Goal: Communication & Community: Ask a question

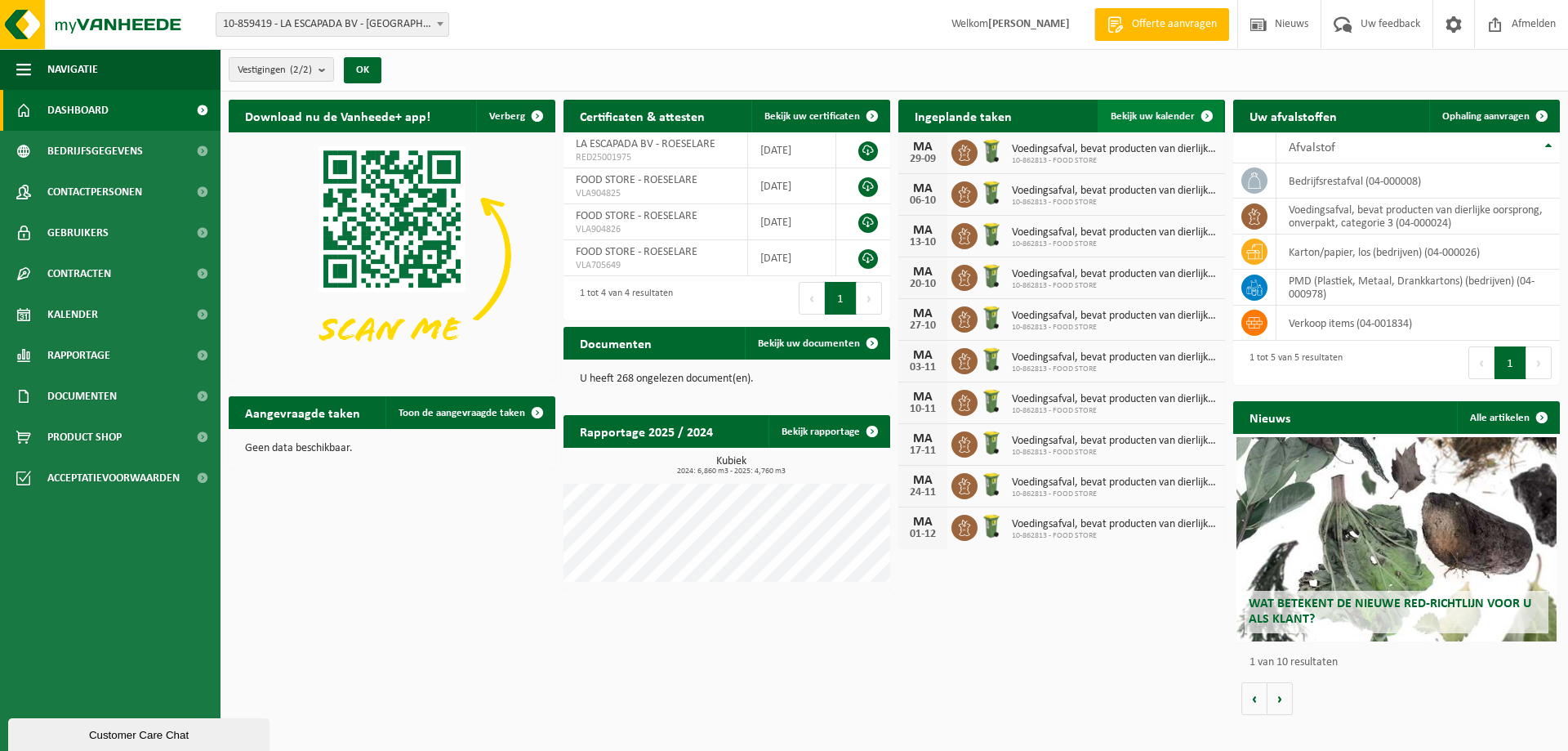
click at [1203, 110] on span at bounding box center [1207, 116] width 33 height 33
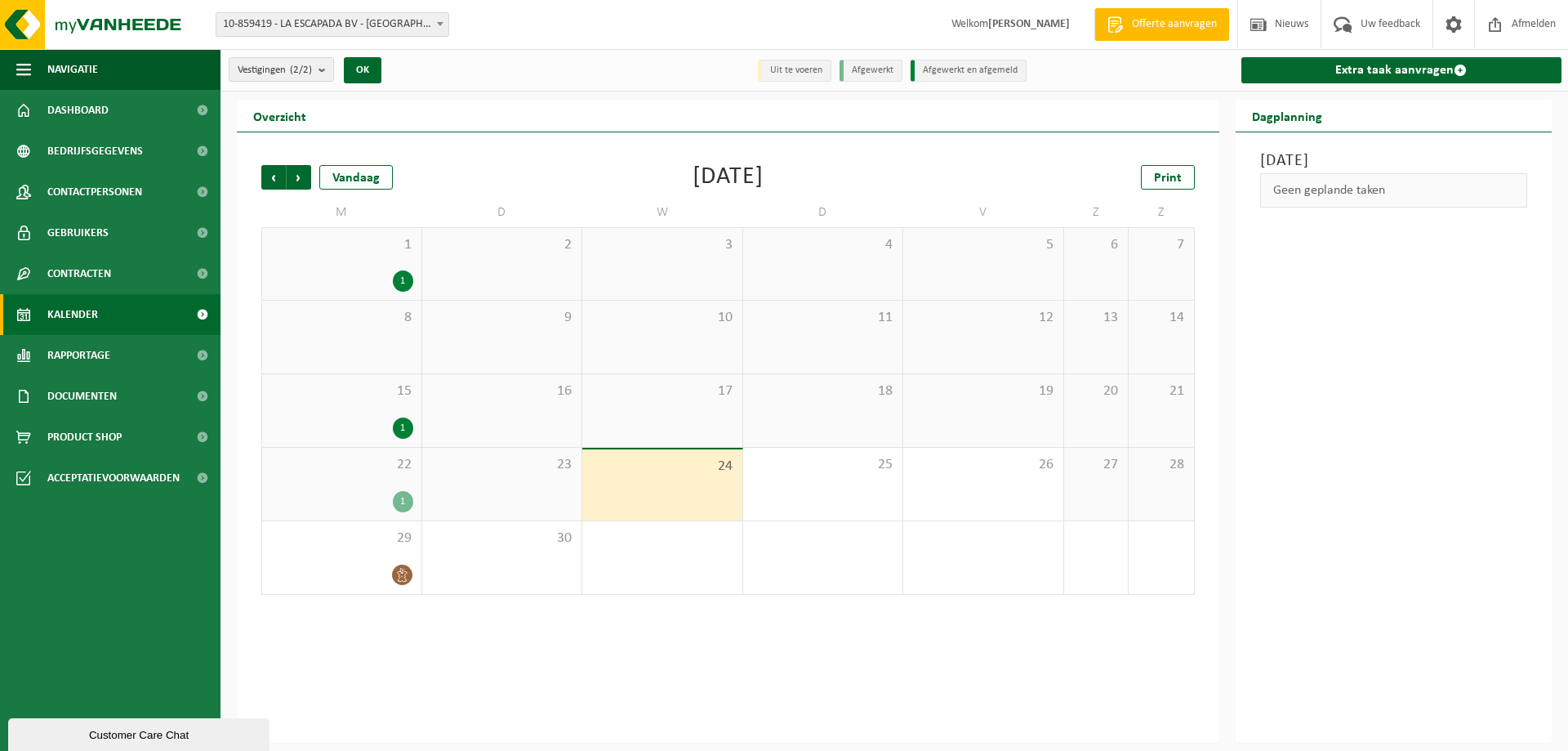
click at [397, 495] on div "1" at bounding box center [403, 501] width 20 height 21
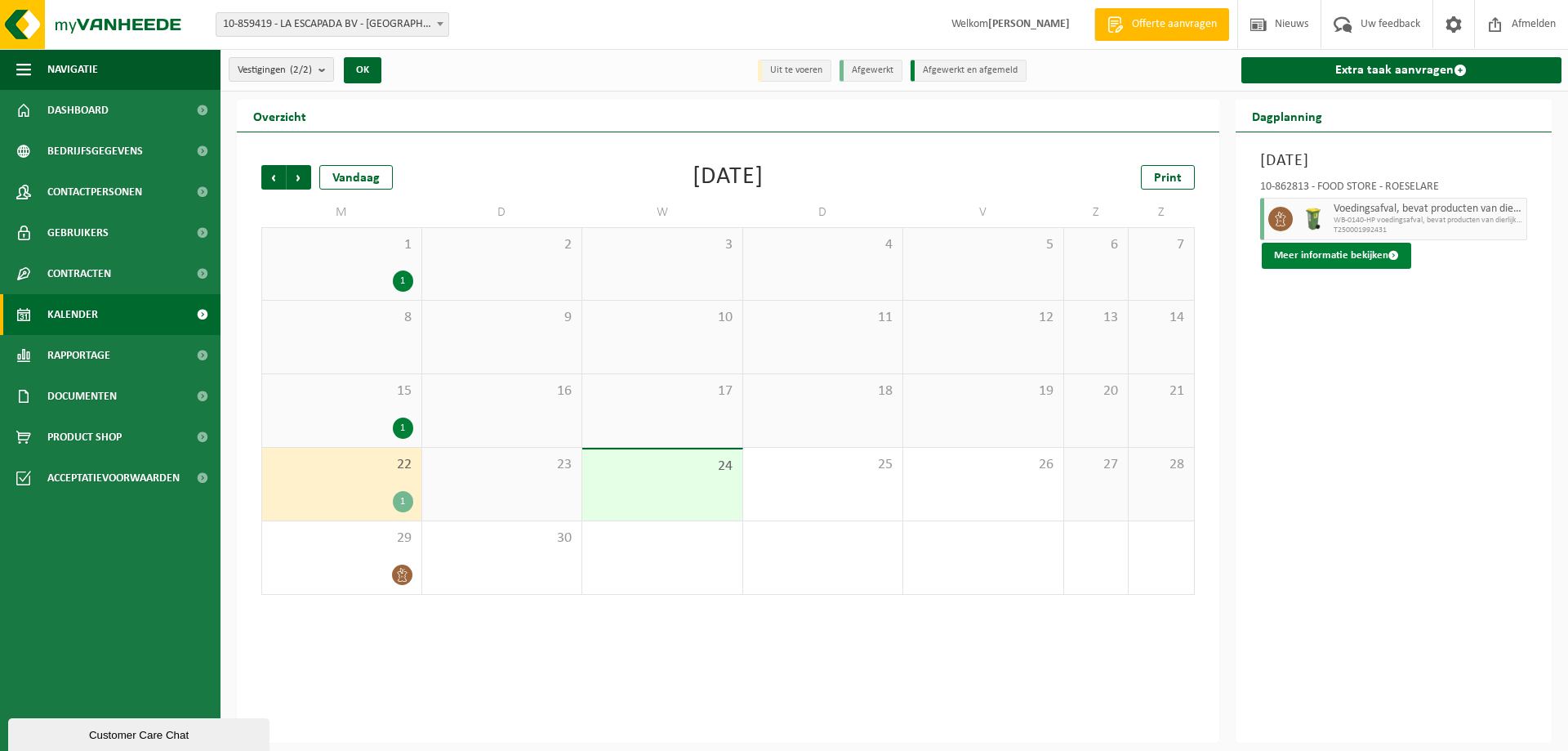
click at [1336, 259] on button "Meer informatie bekijken" at bounding box center [1337, 255] width 149 height 26
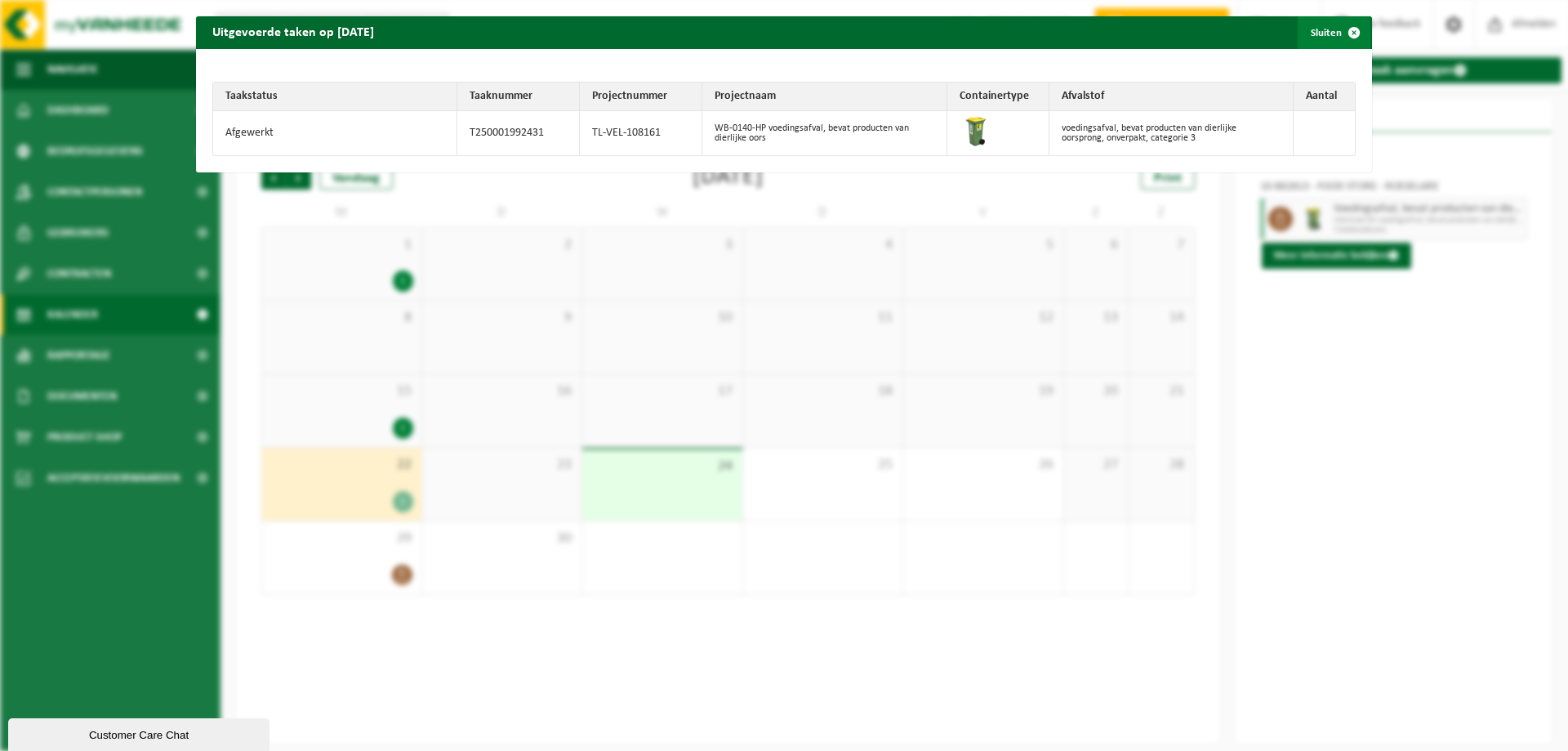
click at [1345, 33] on span "button" at bounding box center [1354, 32] width 33 height 33
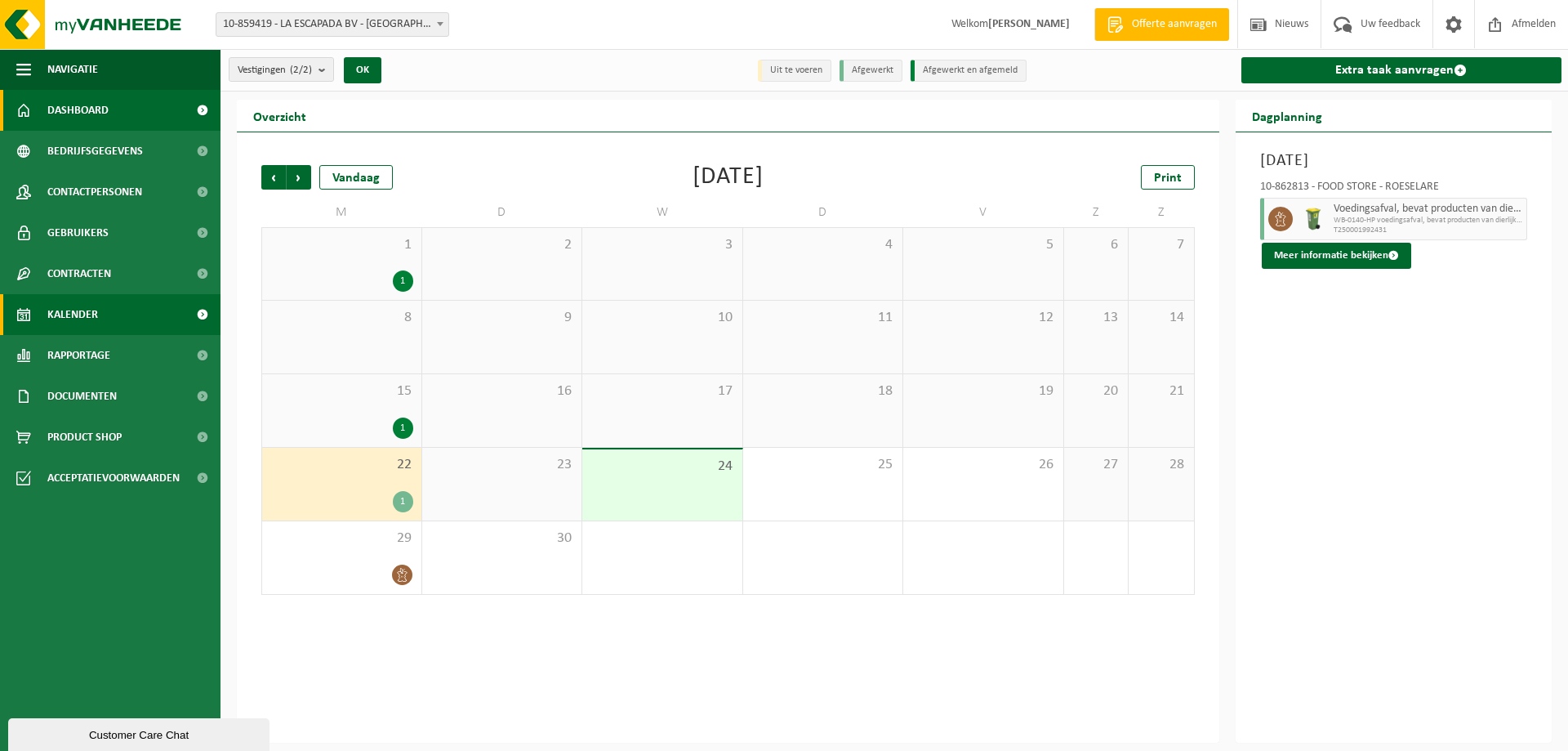
click at [80, 112] on span "Dashboard" at bounding box center [78, 110] width 61 height 41
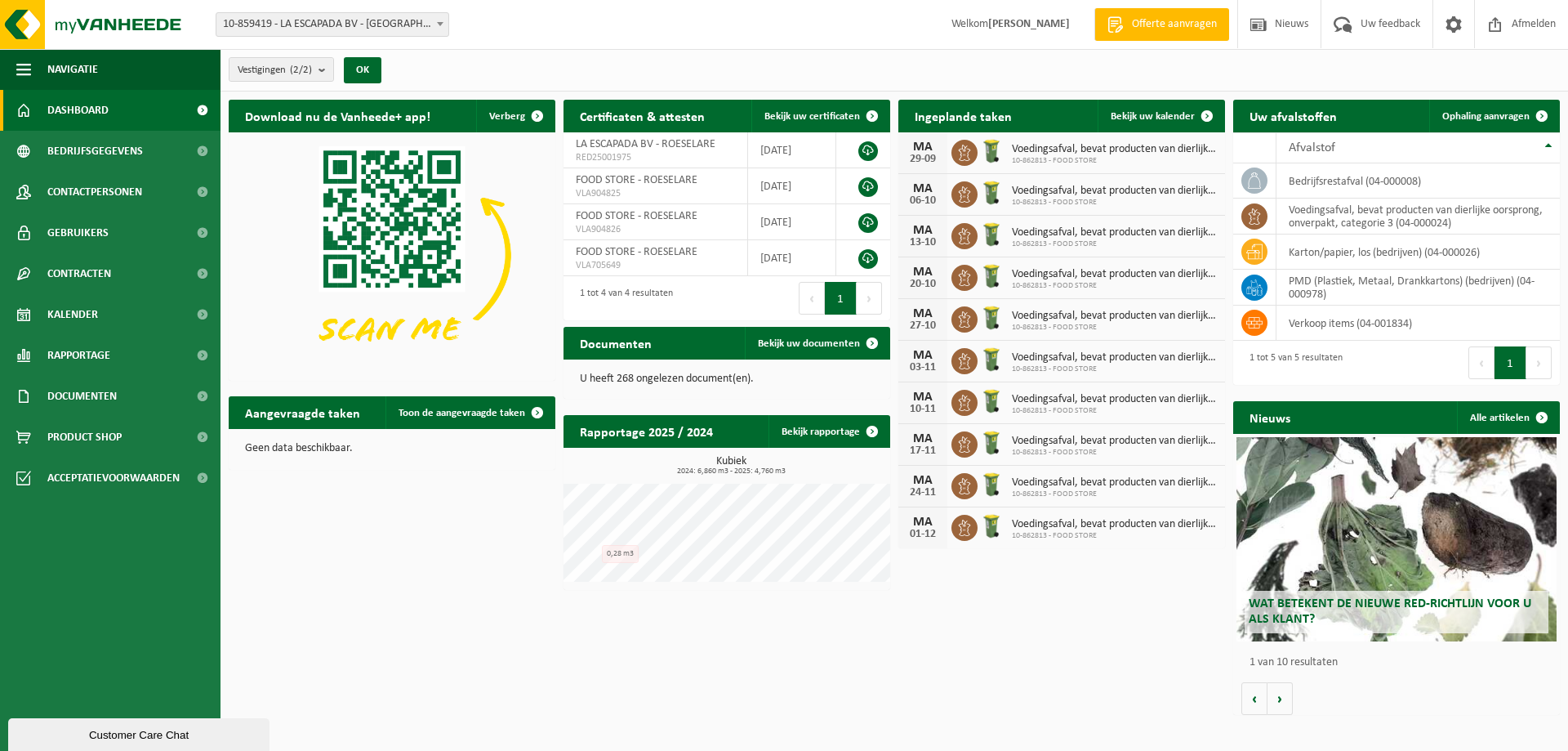
click at [435, 547] on div "Download nu de Vanheede+ app! Verberg Certificaten & attesten Bekijk uw certifi…" at bounding box center [894, 407] width 1340 height 631
click at [1388, 21] on span "Uw feedback" at bounding box center [1390, 24] width 68 height 49
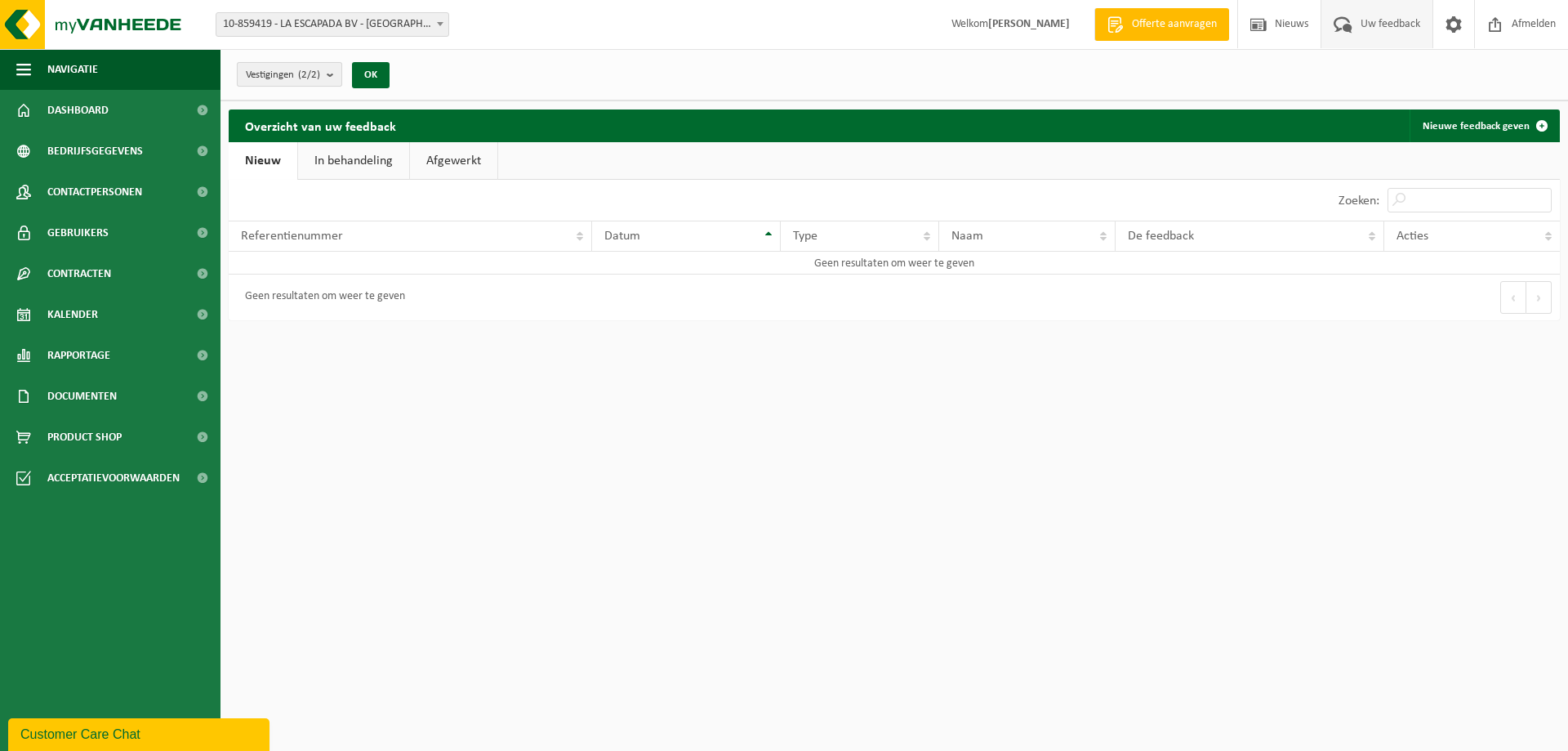
click at [336, 75] on b "submit" at bounding box center [334, 74] width 15 height 23
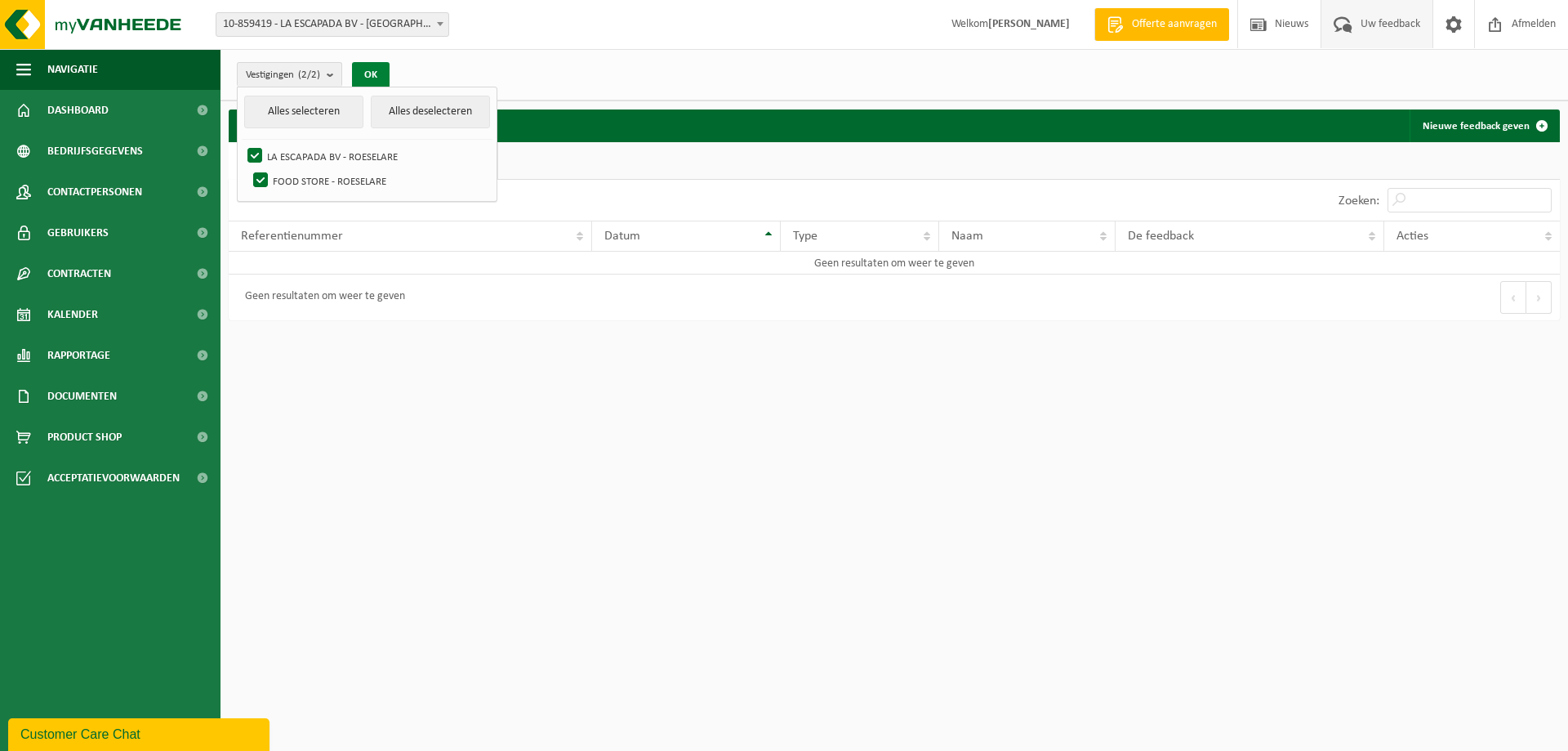
click at [367, 67] on button "OK" at bounding box center [370, 75] width 38 height 26
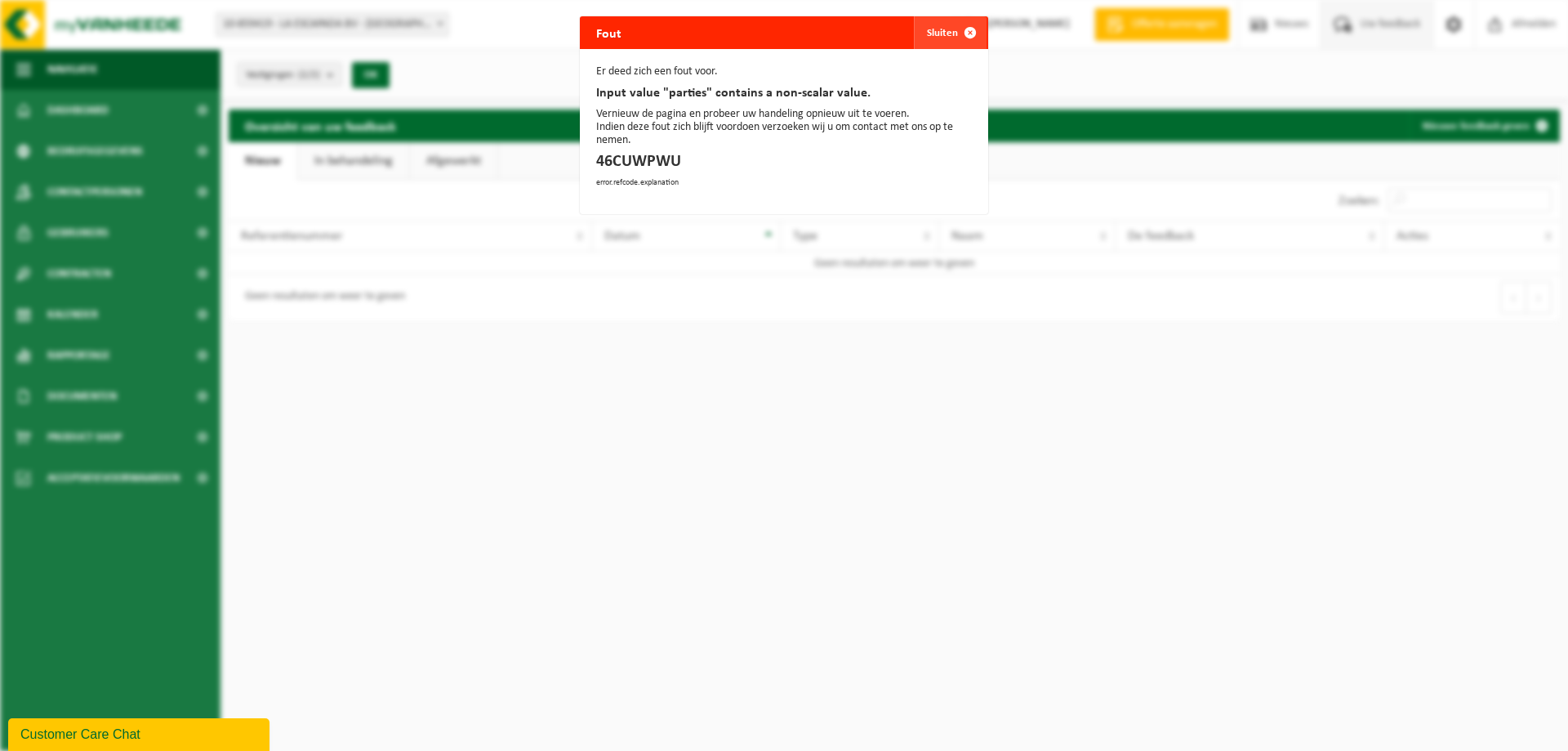
click at [969, 23] on span "button" at bounding box center [970, 32] width 33 height 33
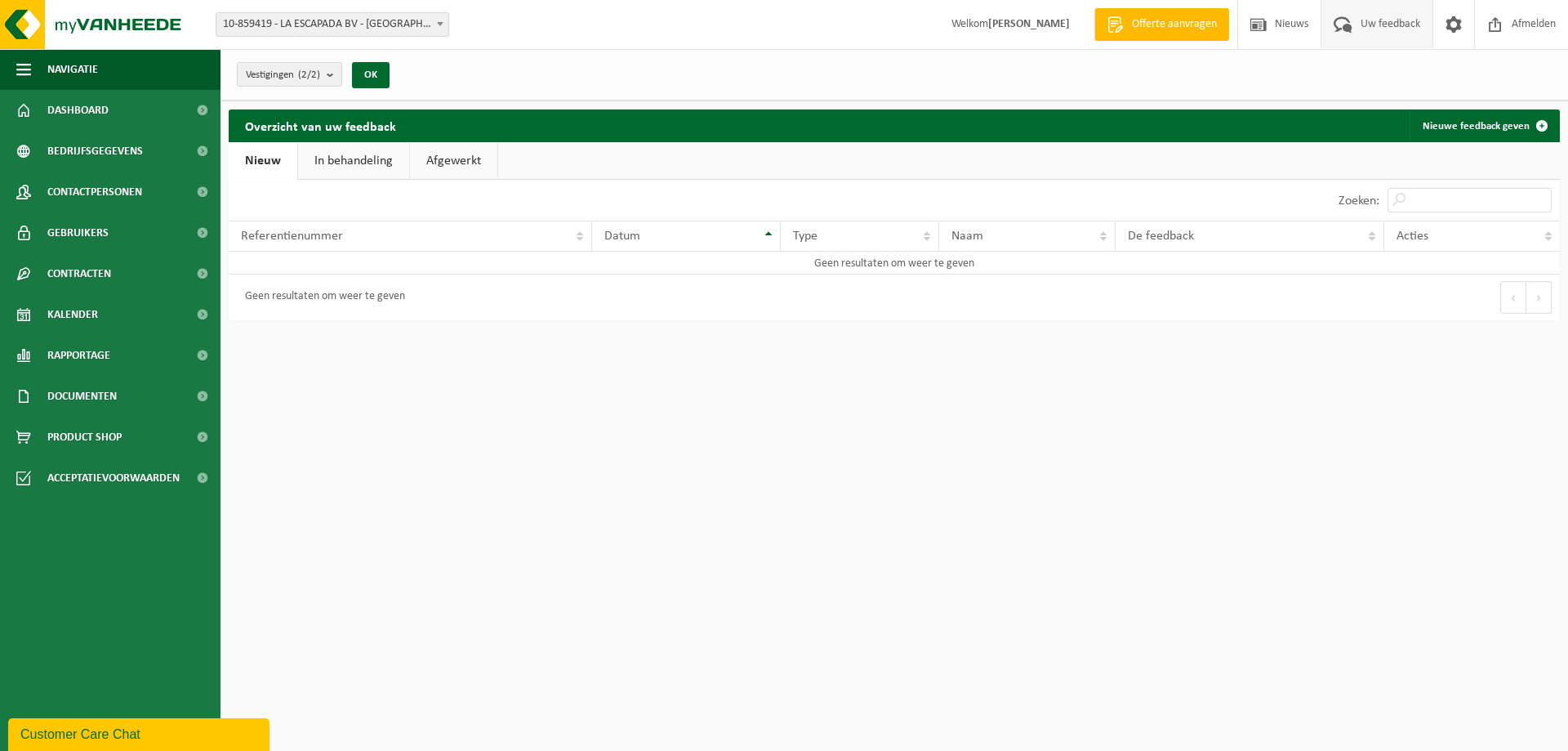
click at [376, 164] on link "In behandeling" at bounding box center [354, 161] width 111 height 38
click at [277, 163] on link "Nieuw" at bounding box center [261, 161] width 66 height 38
click at [101, 196] on span "Contactpersonen" at bounding box center [95, 192] width 95 height 41
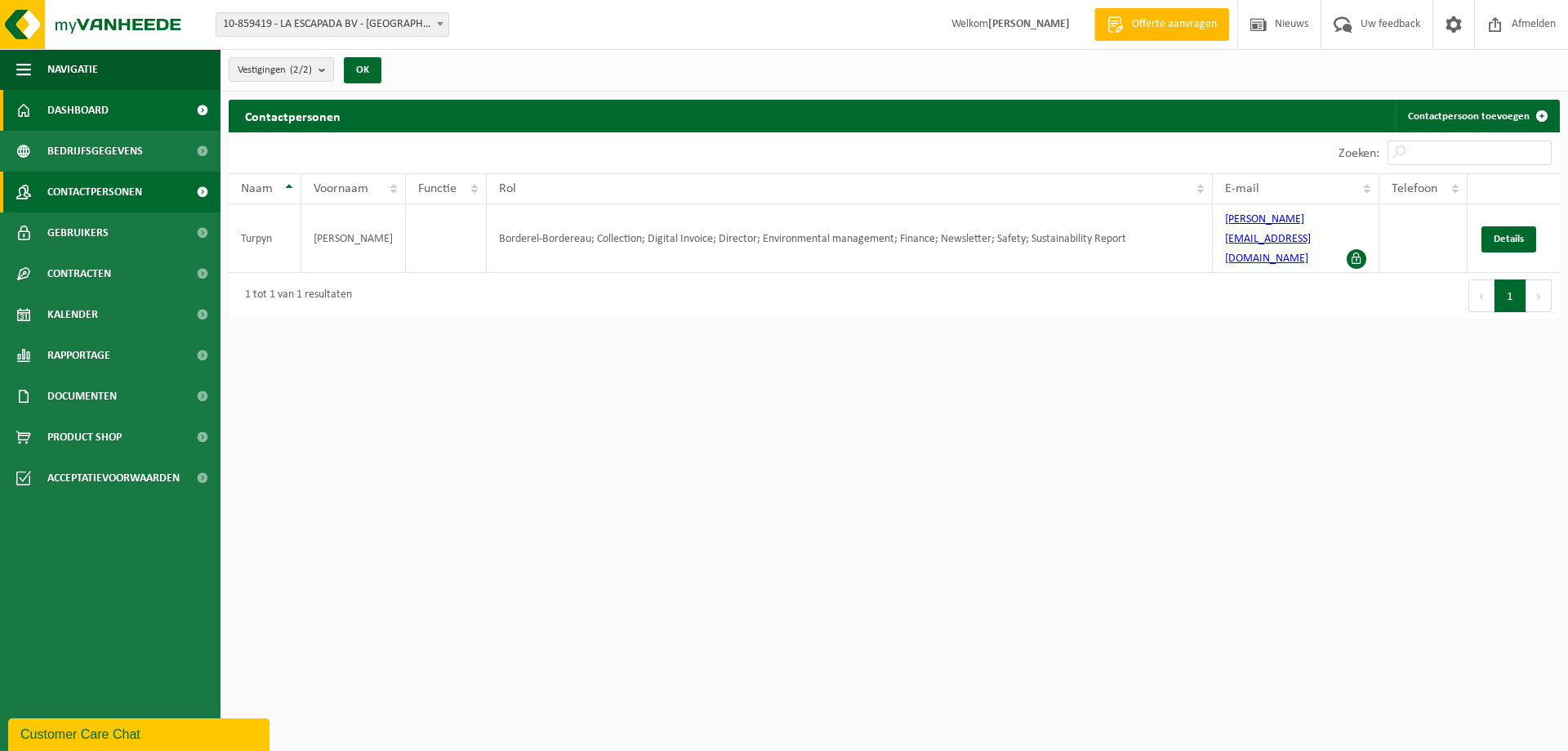
click at [92, 106] on span "Dashboard" at bounding box center [78, 110] width 61 height 41
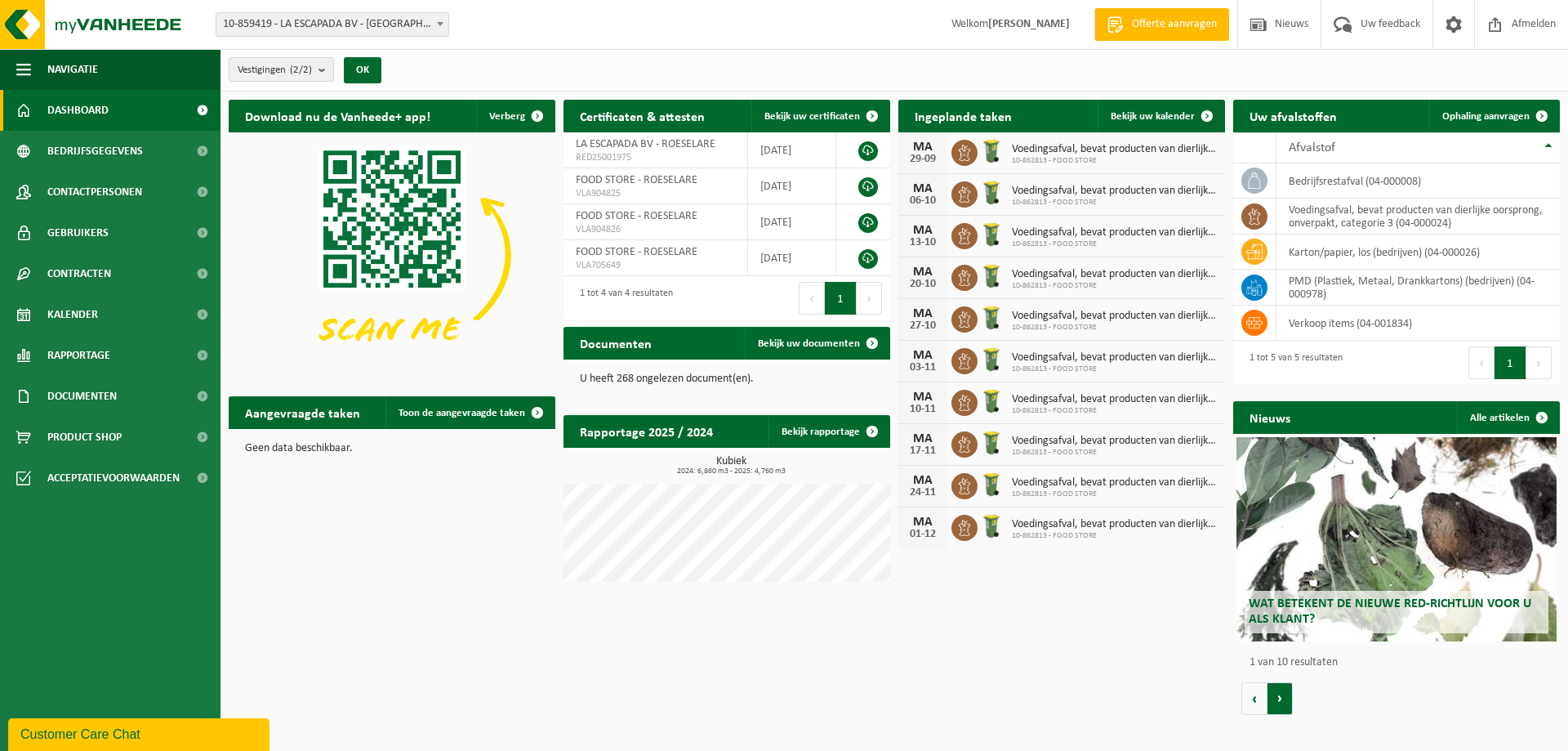
click at [1282, 701] on button "Volgende" at bounding box center [1281, 698] width 25 height 33
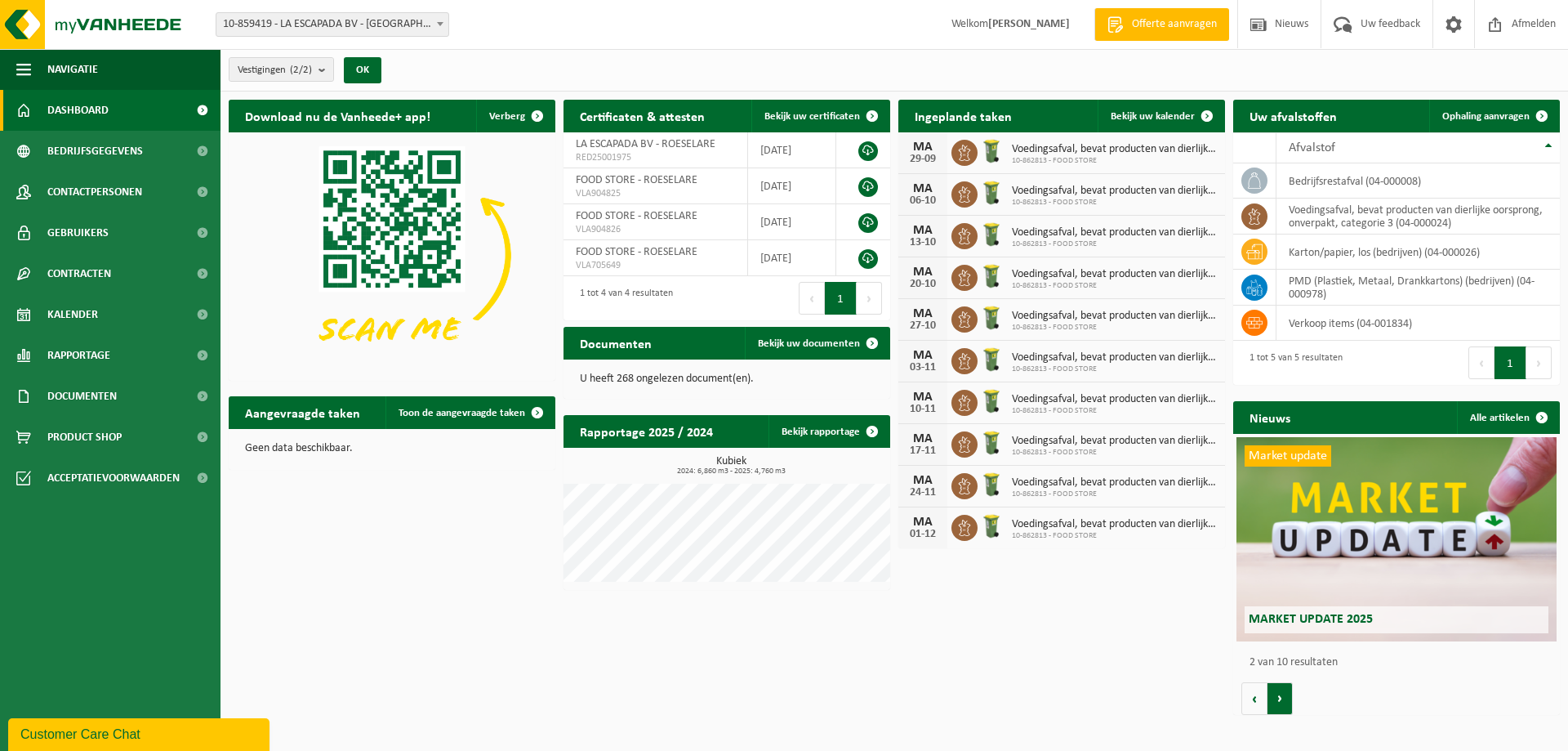
click at [1282, 701] on button "Volgende" at bounding box center [1281, 698] width 25 height 33
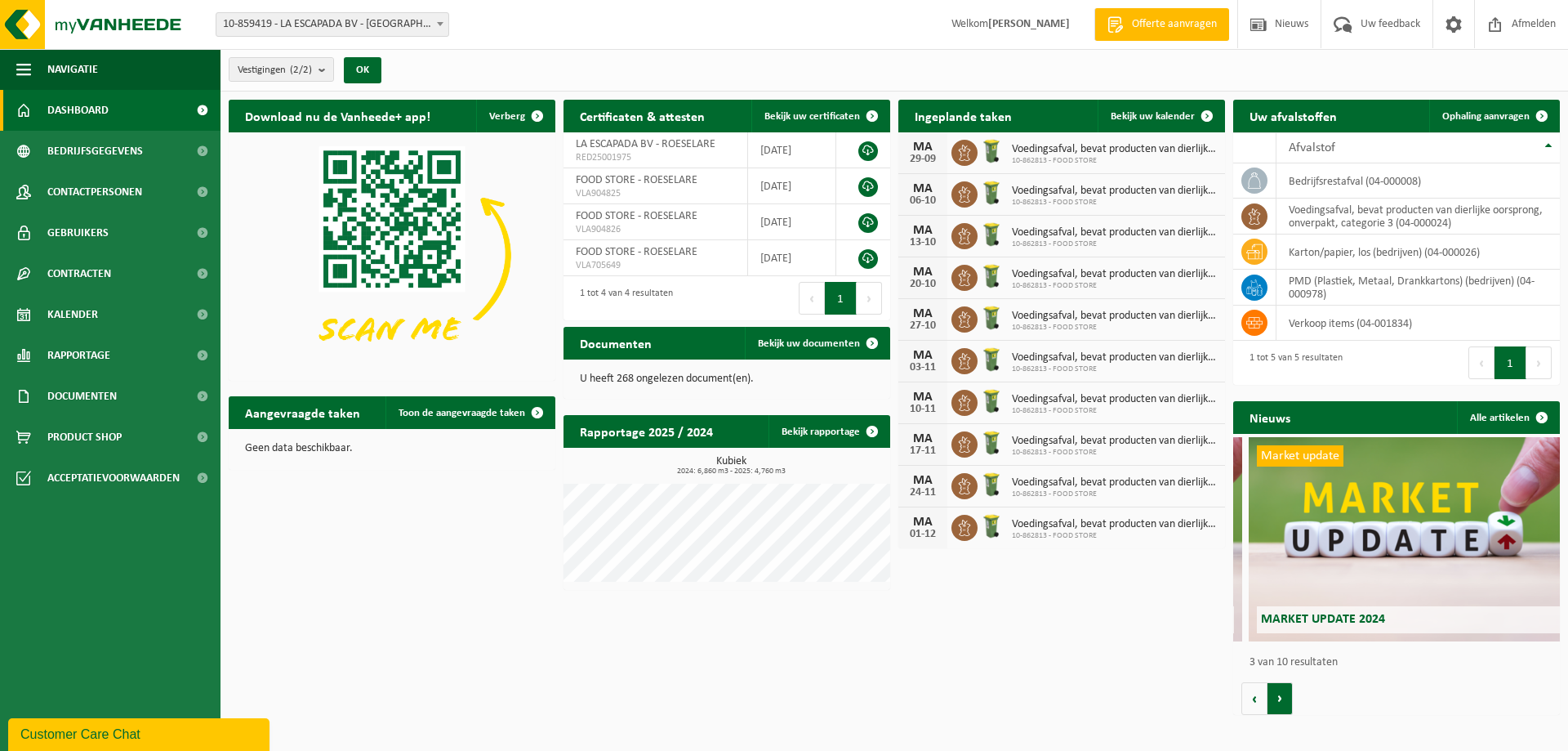
click at [1282, 701] on button "Volgende" at bounding box center [1281, 698] width 25 height 33
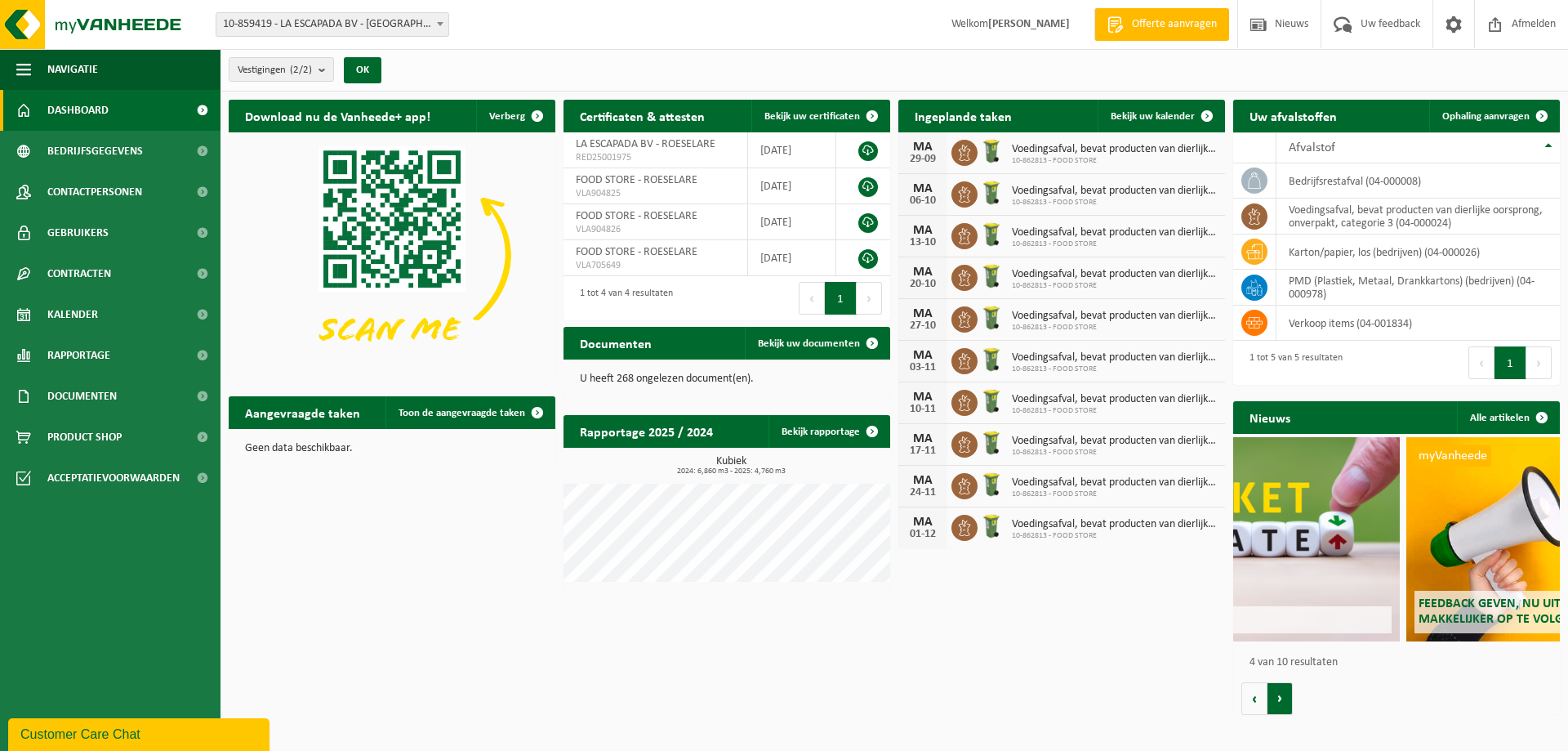
click at [1282, 701] on button "Volgende" at bounding box center [1281, 698] width 25 height 33
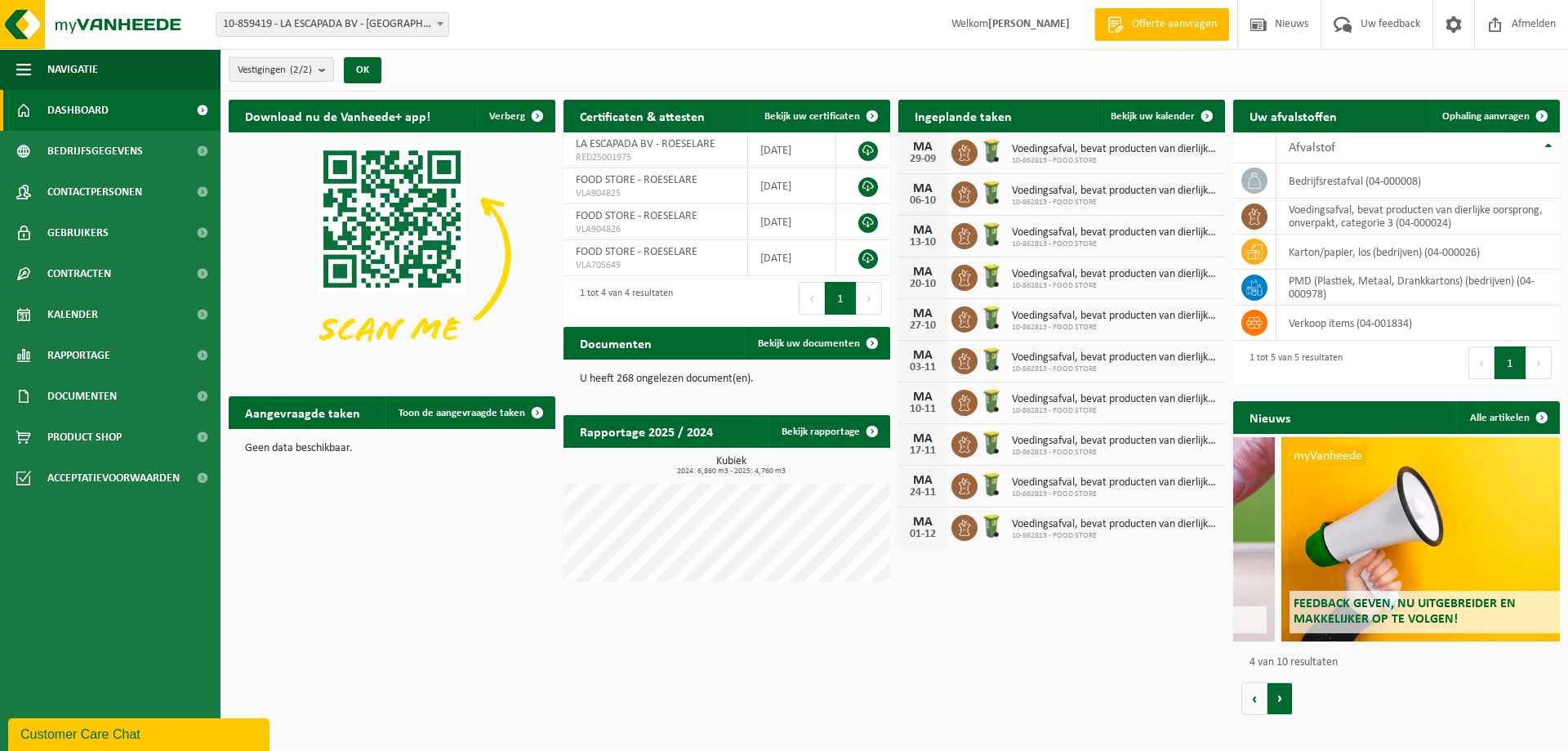
click at [1282, 701] on button "Volgende" at bounding box center [1281, 698] width 25 height 33
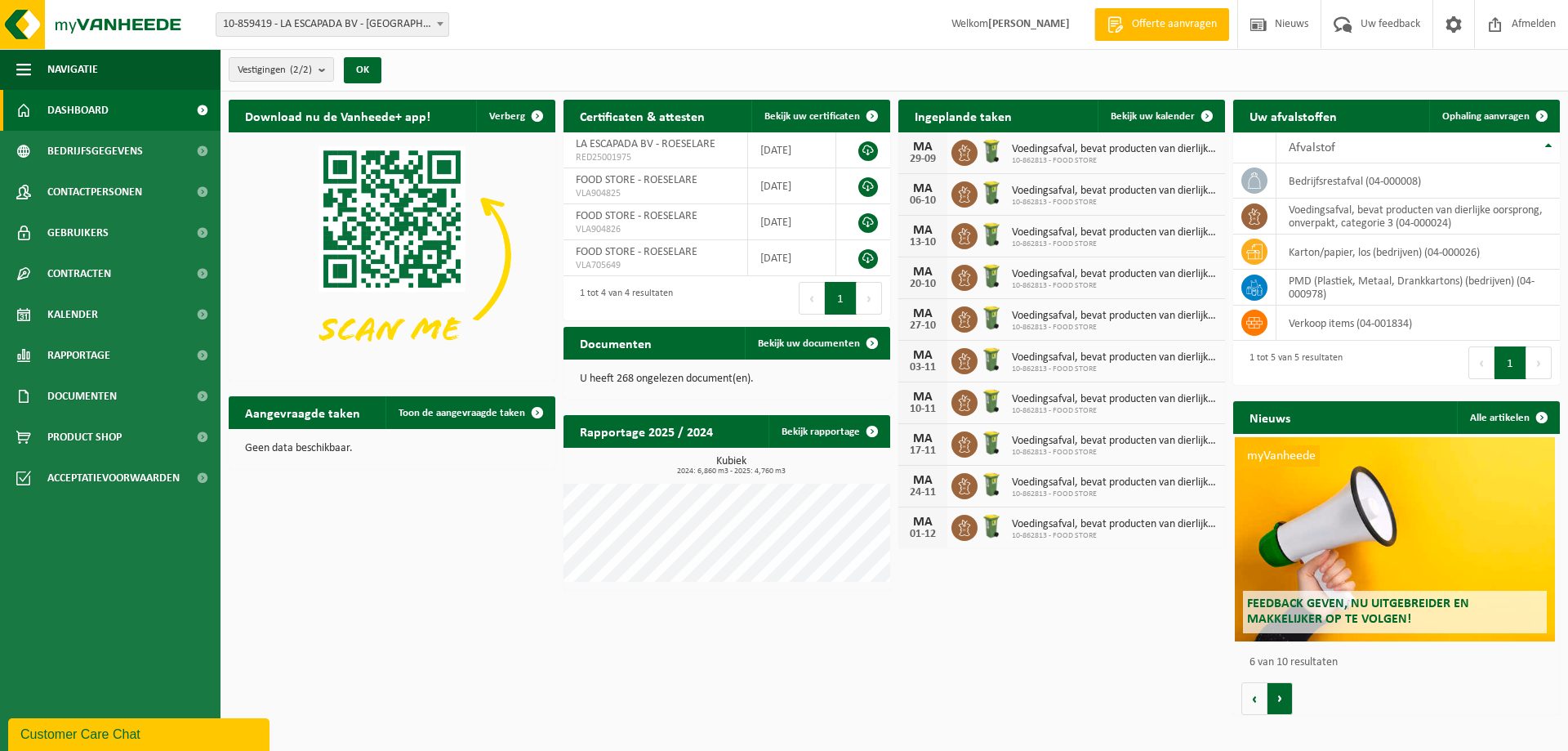
click at [1282, 701] on button "Volgende" at bounding box center [1281, 698] width 25 height 33
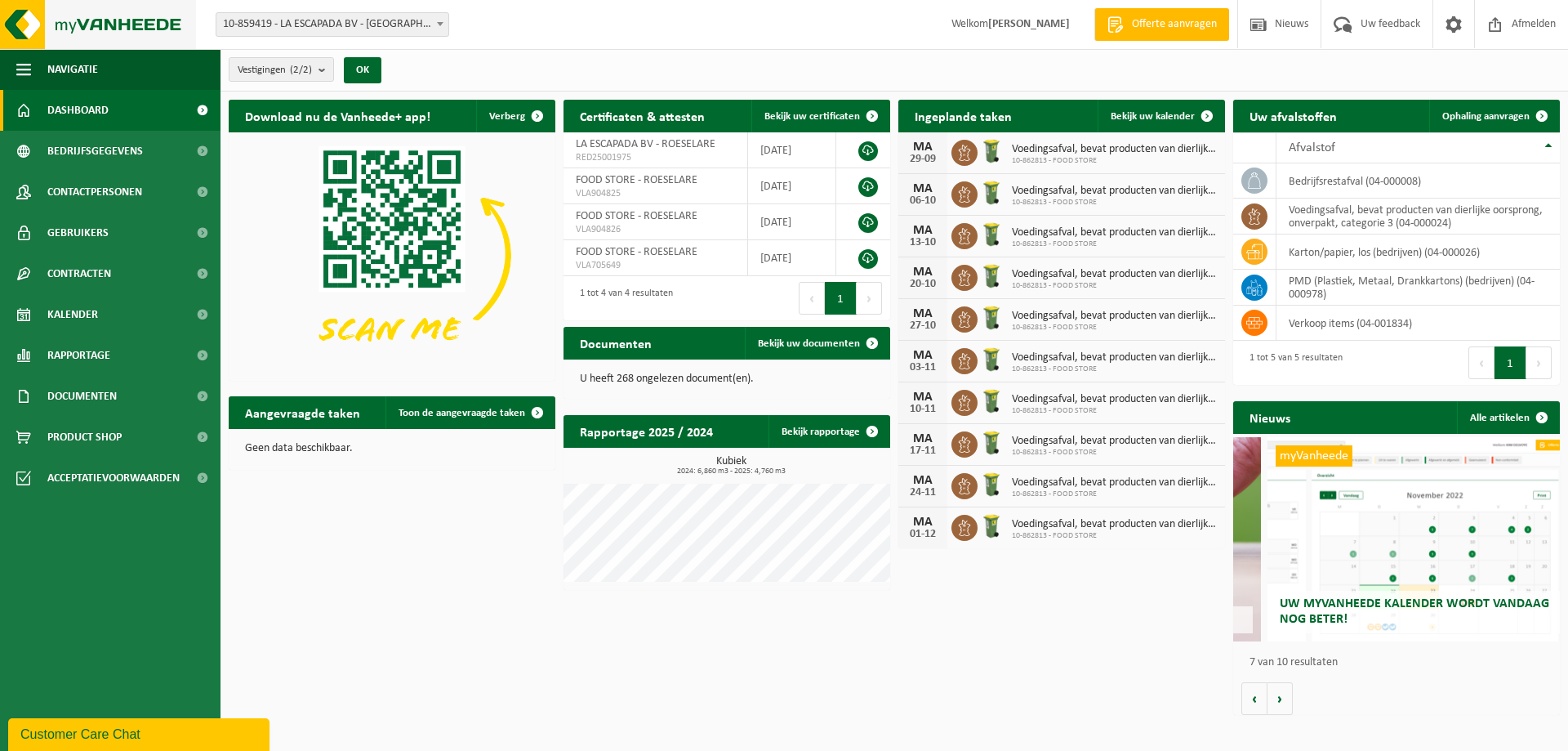
scroll to position [0, 1960]
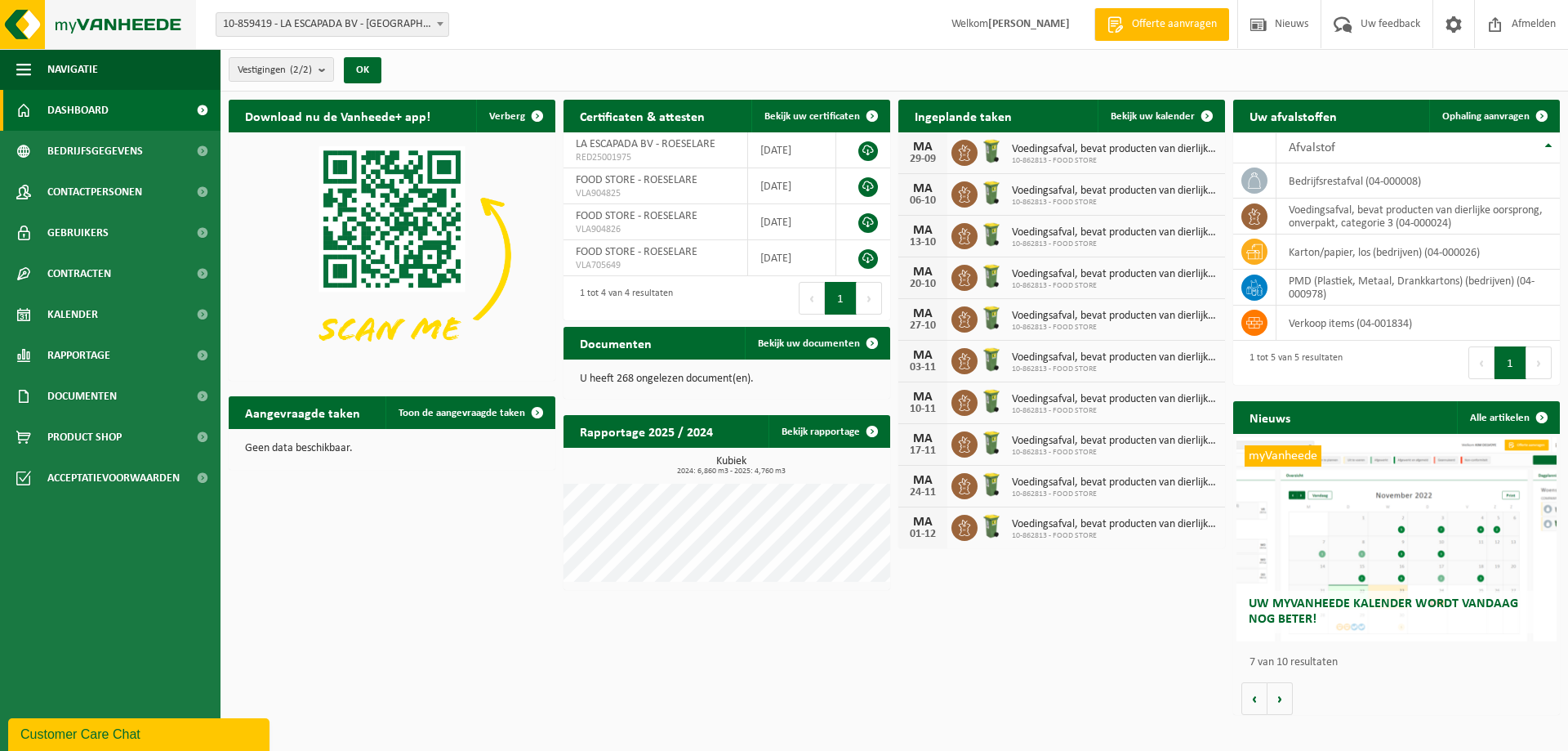
click at [67, 21] on img at bounding box center [98, 24] width 196 height 49
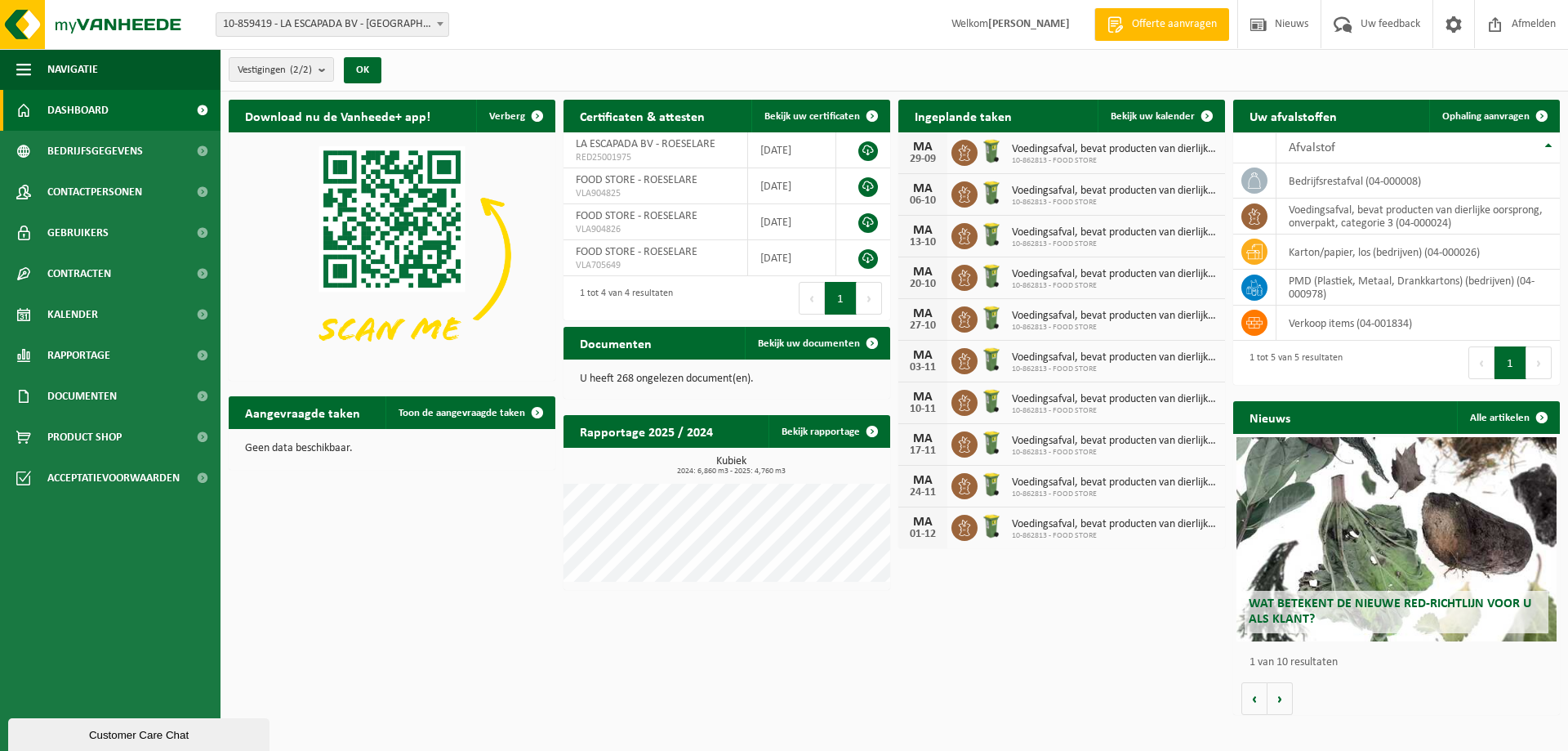
click at [115, 744] on button "Customer Care Chat" at bounding box center [139, 734] width 261 height 33
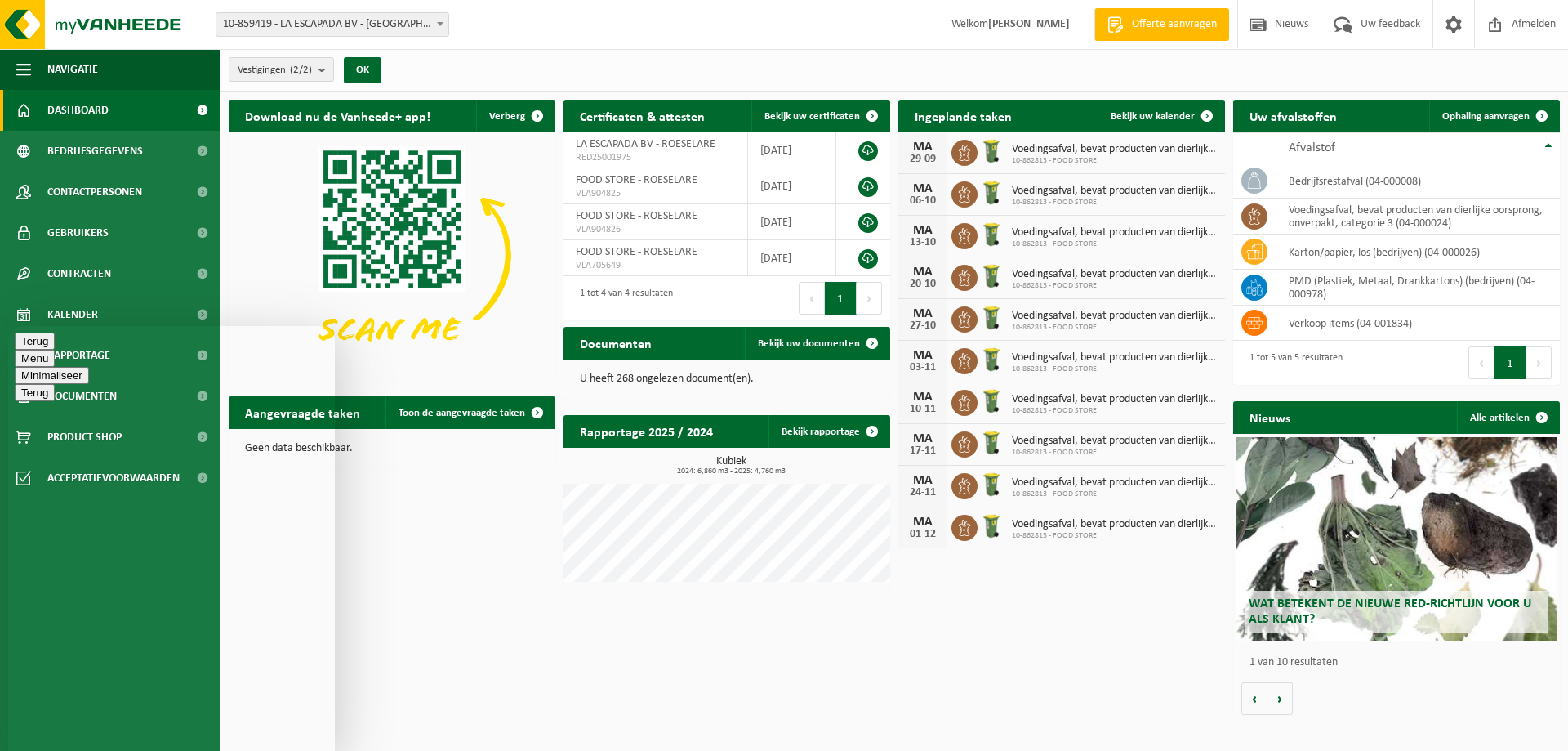
type textarea "Beste,Onze geplande ophaling van maandagmorgen is niet gebeurd?"
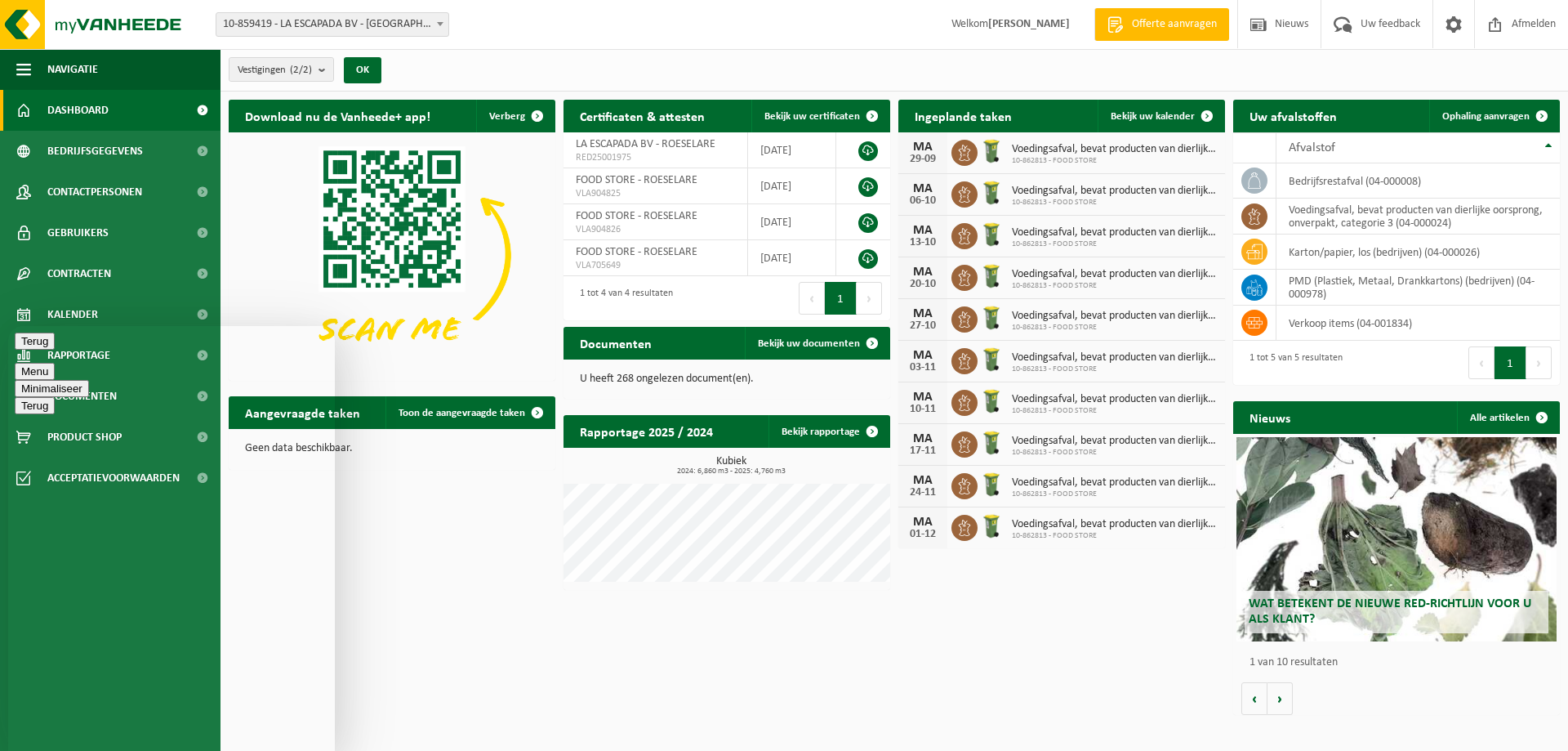
type textarea "Is hie reen reden voor?"
type textarea "La escapada BV"
type textarea "[STREET_ADDRESS]"
click at [551, 662] on div "Download nu de Vanheede+ app! Verberg Certificaten & attesten Bekijk uw certifi…" at bounding box center [894, 407] width 1340 height 631
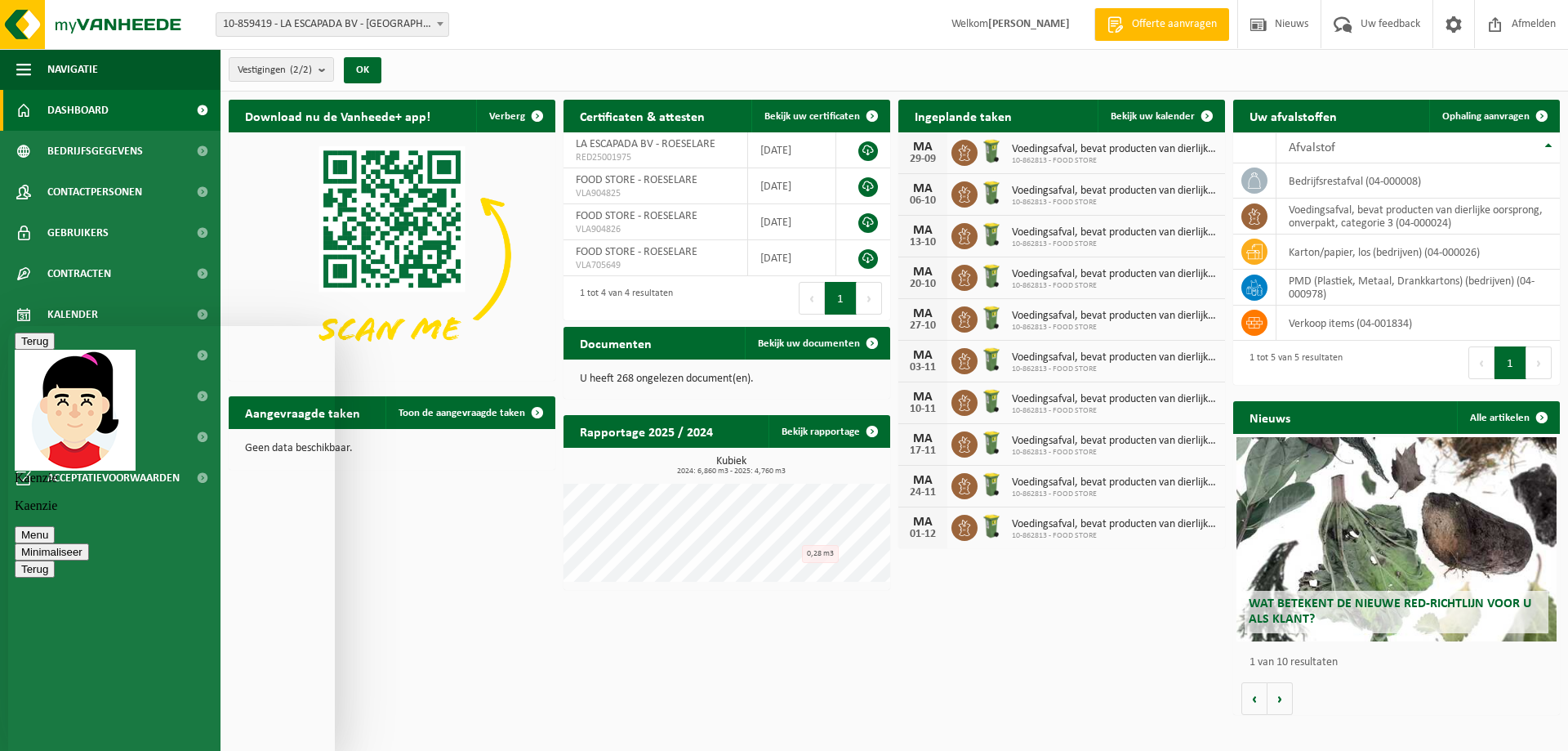
scroll to position [221, 0]
type textarea "Net even gebeld Met [PERSON_NAME]"
type textarea "container is niet leeg?"
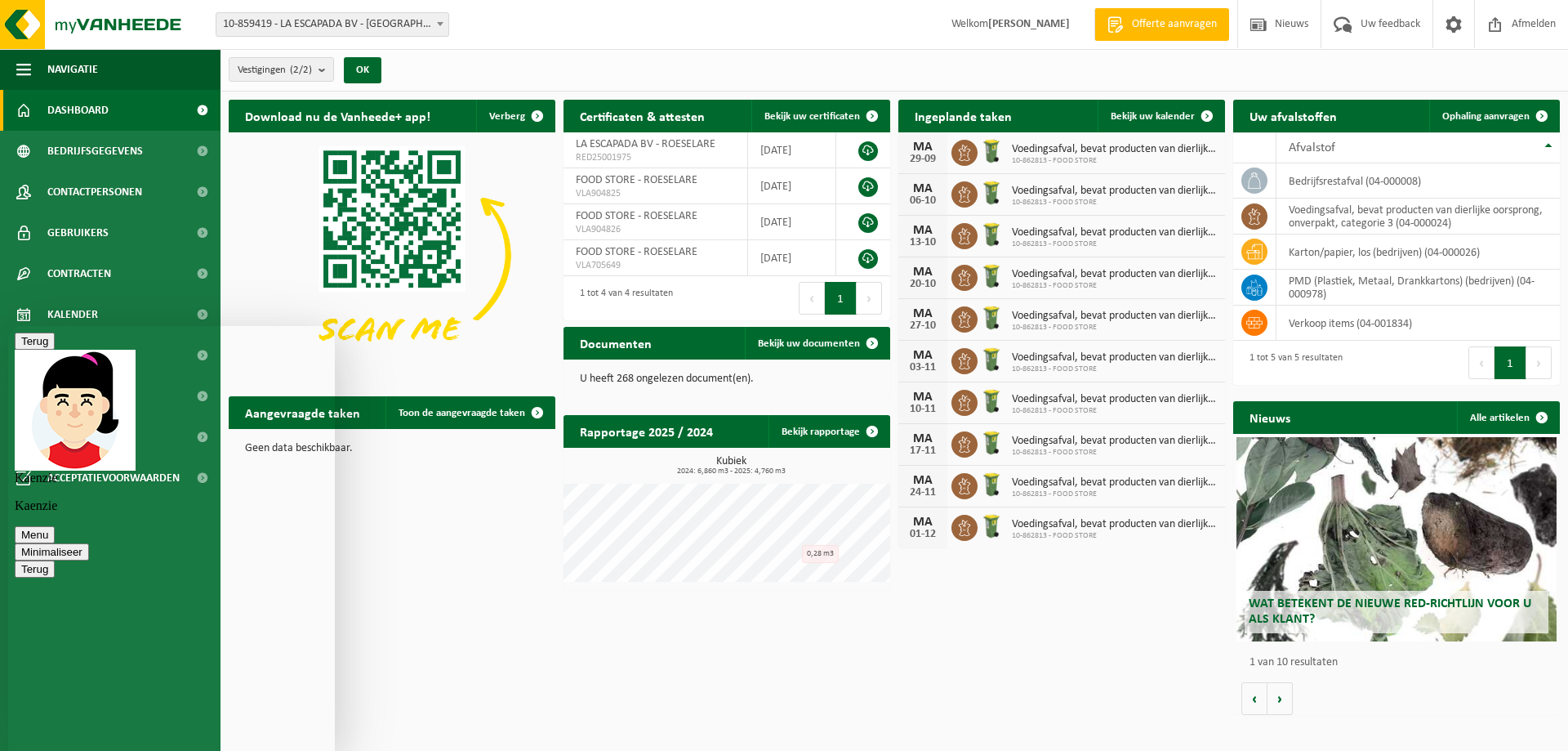
scroll to position [317, 0]
type textarea "voor 3/4 vol"
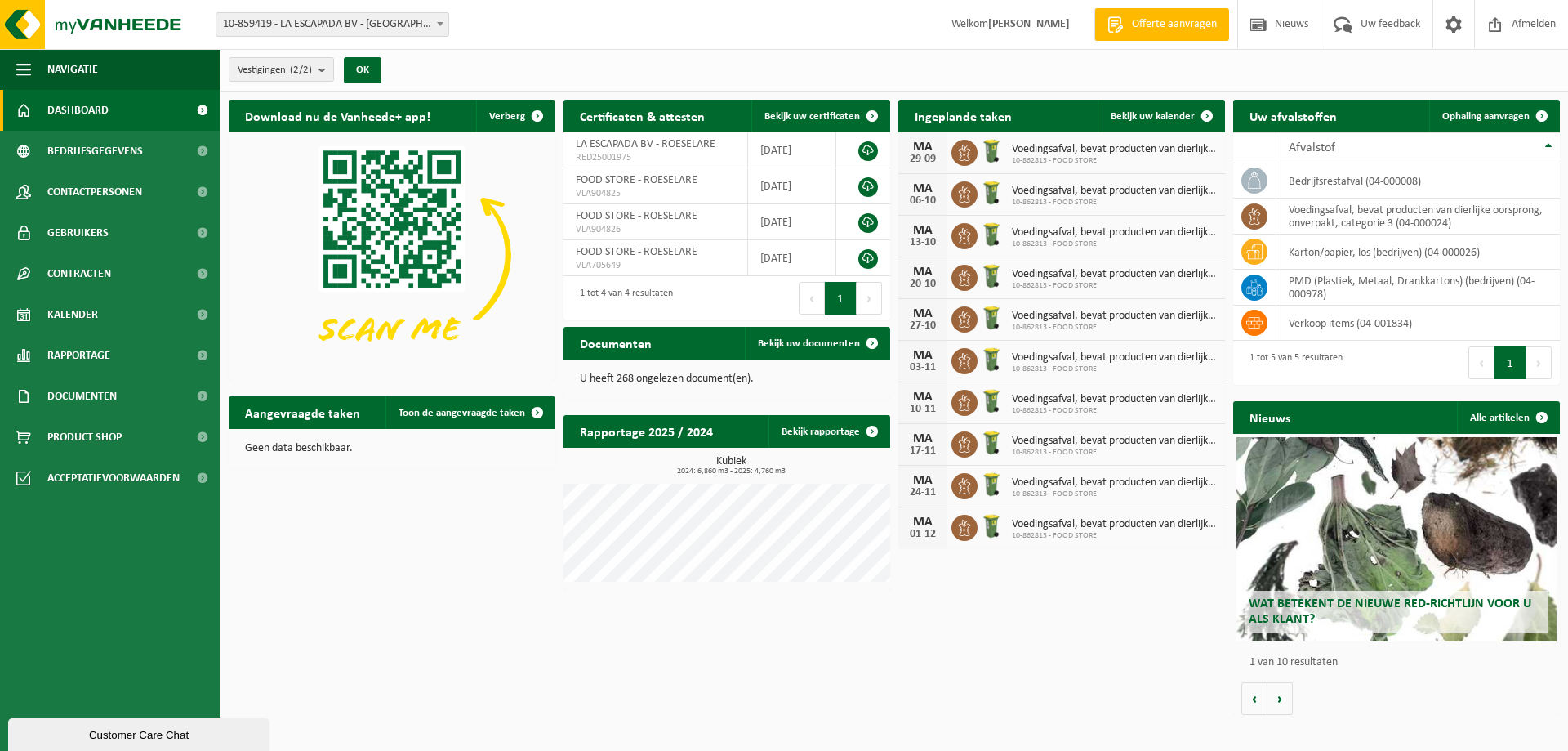
click at [423, 623] on div "Download nu de Vanheede+ app! Verberg Certificaten & attesten Bekijk uw certifi…" at bounding box center [894, 407] width 1340 height 631
drag, startPoint x: 433, startPoint y: 515, endPoint x: 401, endPoint y: 509, distance: 32.6
click at [432, 514] on div "Download nu de Vanheede+ app! Verberg Certificaten & attesten Bekijk uw certifi…" at bounding box center [894, 407] width 1340 height 631
